Goal: Task Accomplishment & Management: Manage account settings

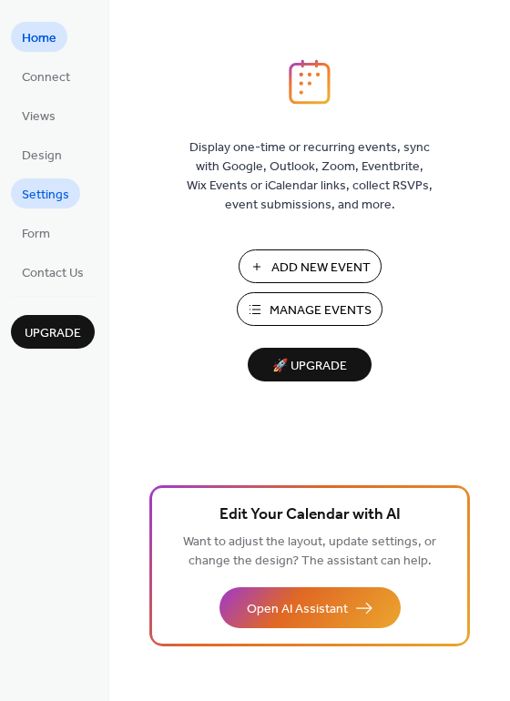
click at [51, 192] on span "Settings" at bounding box center [45, 195] width 47 height 19
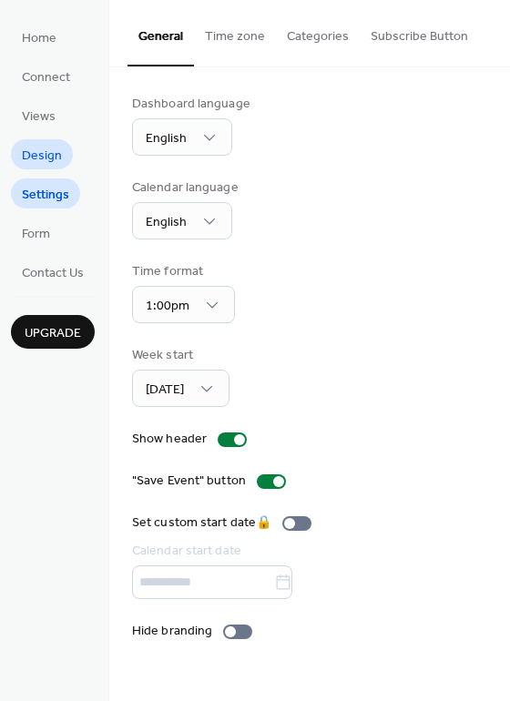
click at [50, 155] on span "Design" at bounding box center [42, 156] width 40 height 19
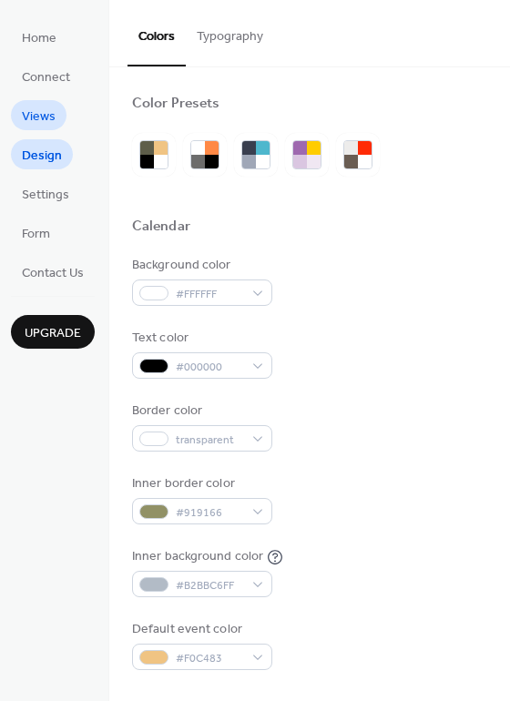
click at [49, 113] on span "Views" at bounding box center [39, 116] width 34 height 19
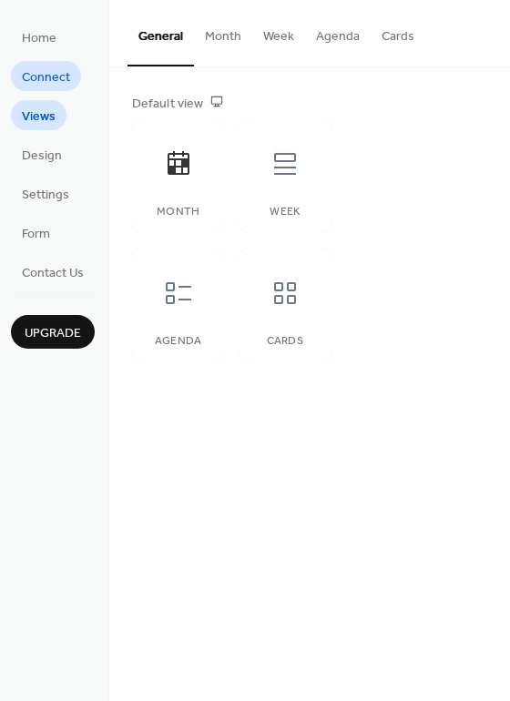
click at [49, 81] on span "Connect" at bounding box center [46, 77] width 48 height 19
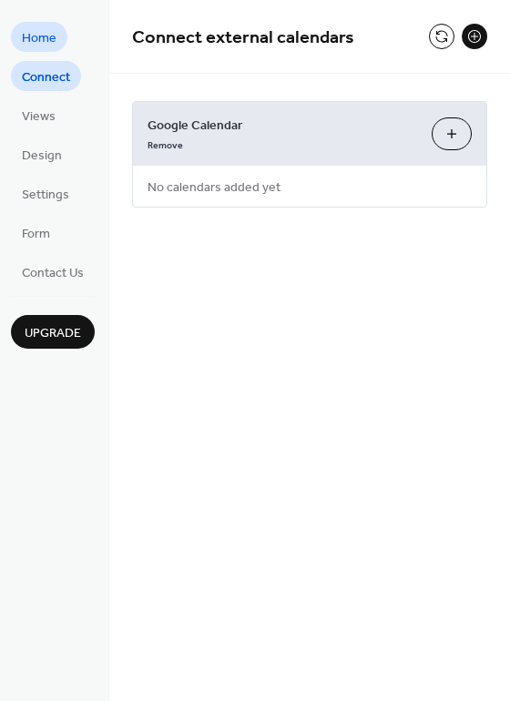
click at [56, 38] on span "Home" at bounding box center [39, 38] width 35 height 19
